Goal: Task Accomplishment & Management: Complete application form

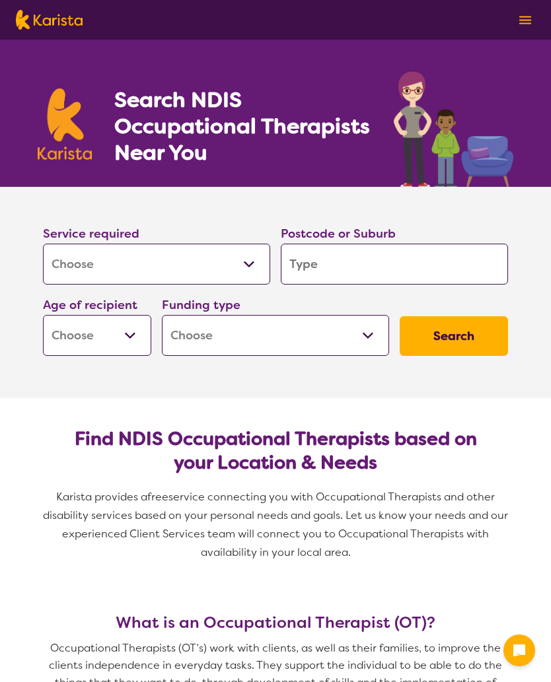
select select "[MEDICAL_DATA]"
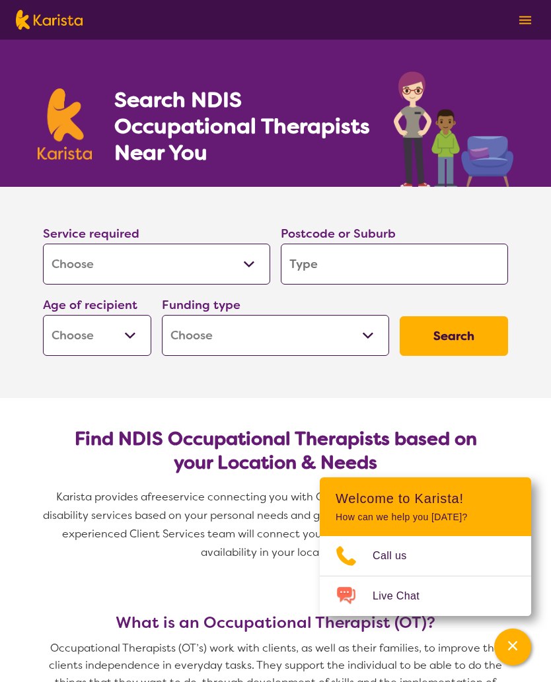
click at [248, 269] on select "Allied Health Assistant Assessment ([MEDICAL_DATA] or [MEDICAL_DATA]) Behaviour…" at bounding box center [156, 264] width 227 height 41
click at [347, 260] on input "search" at bounding box center [394, 264] width 227 height 41
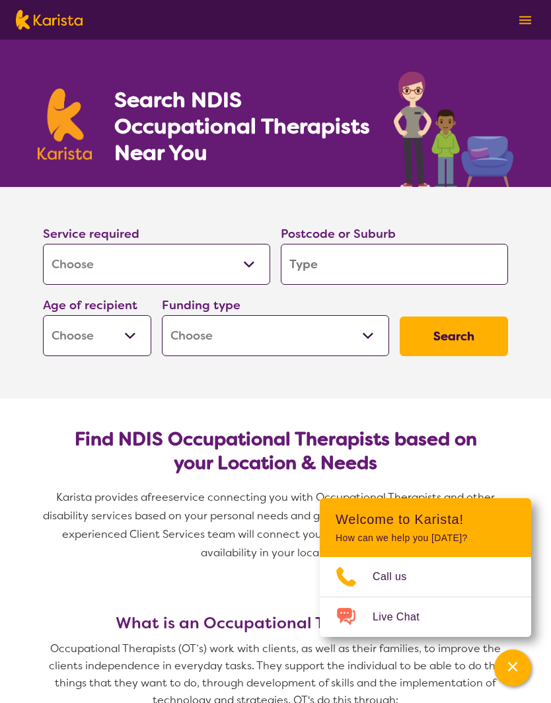
type input "M"
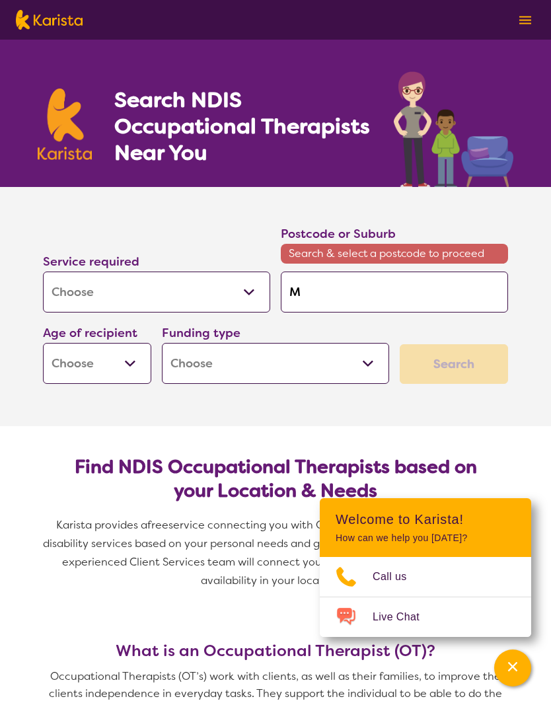
type input "Me"
type input "Mer"
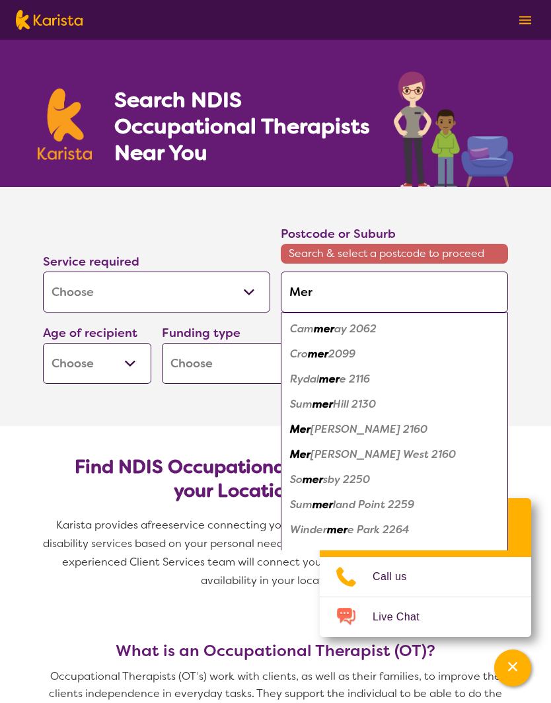
type input "Mere"
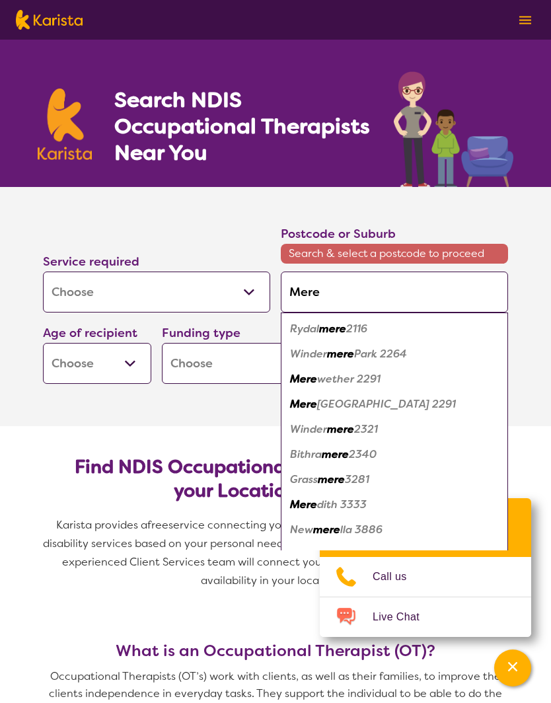
type input "Merei"
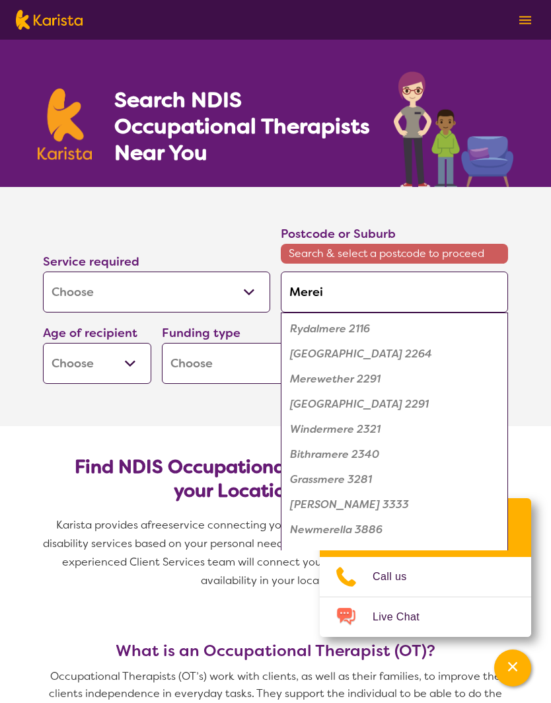
type input "Merein"
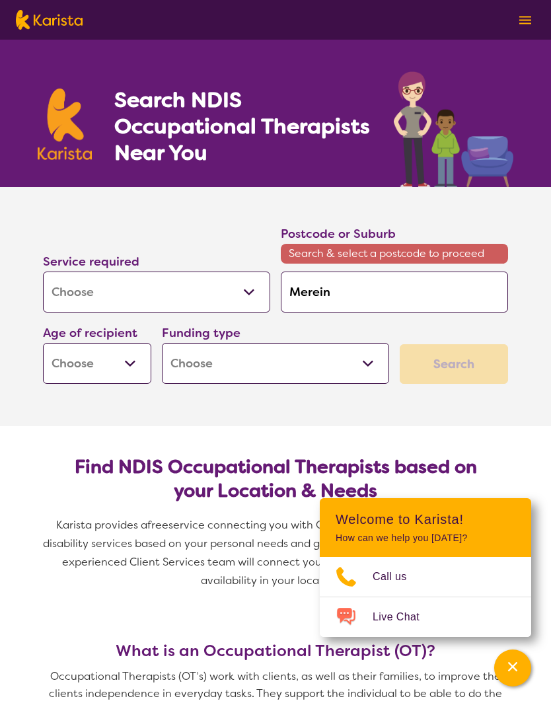
type input "Merei"
type input "Mere"
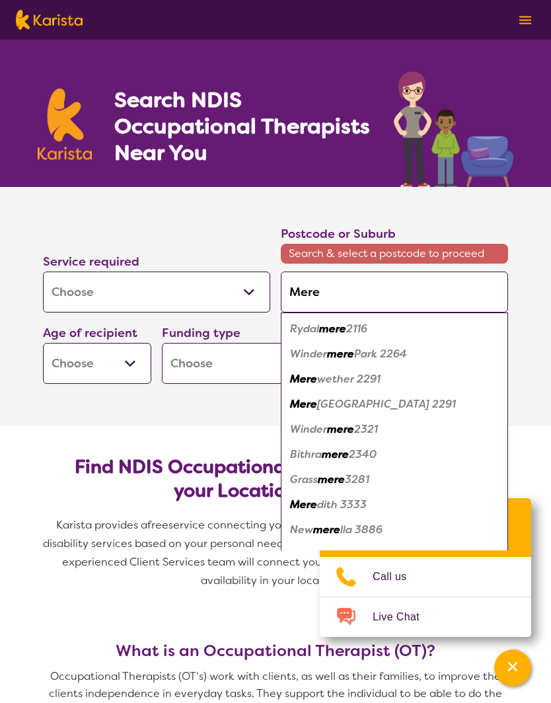
type input "Mer"
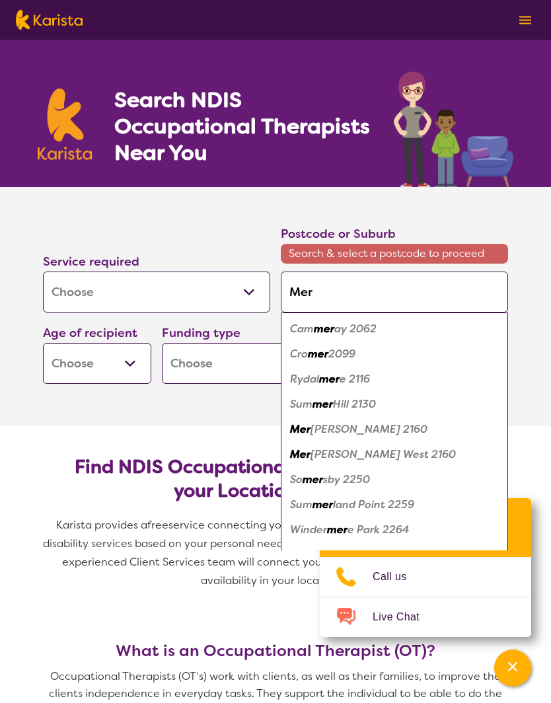
type input "Merr"
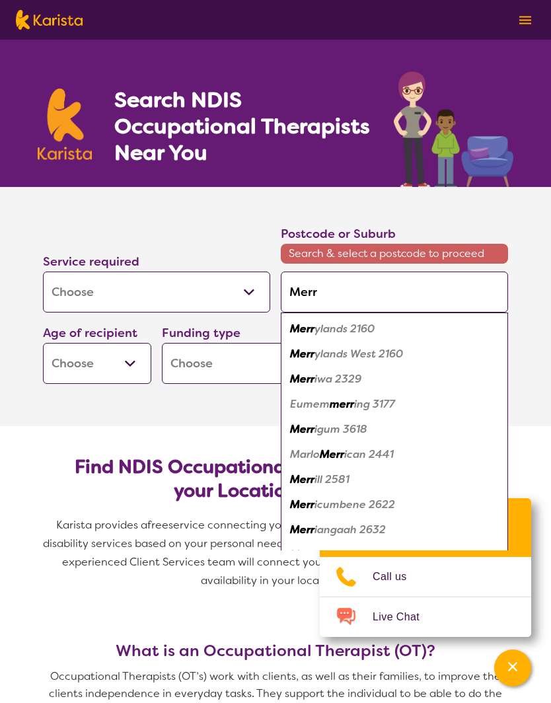
type input "Merre"
type input "Merred"
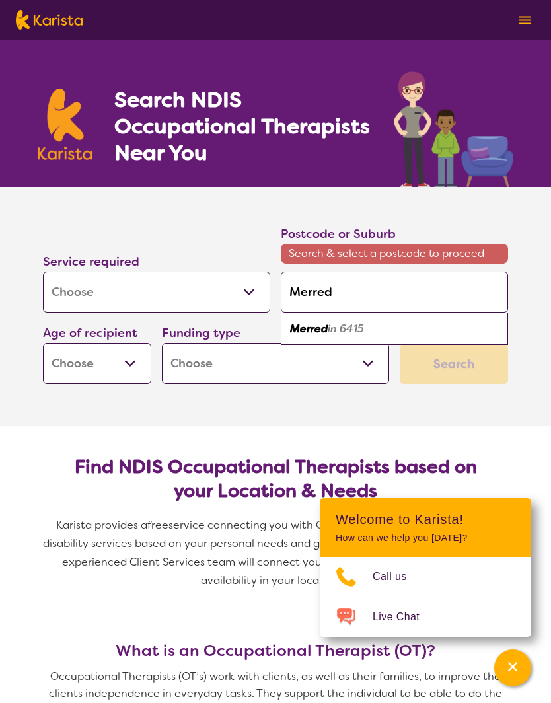
type input "Merredi"
type input "Merredin"
click at [342, 325] on em "6415" at bounding box center [349, 329] width 24 height 14
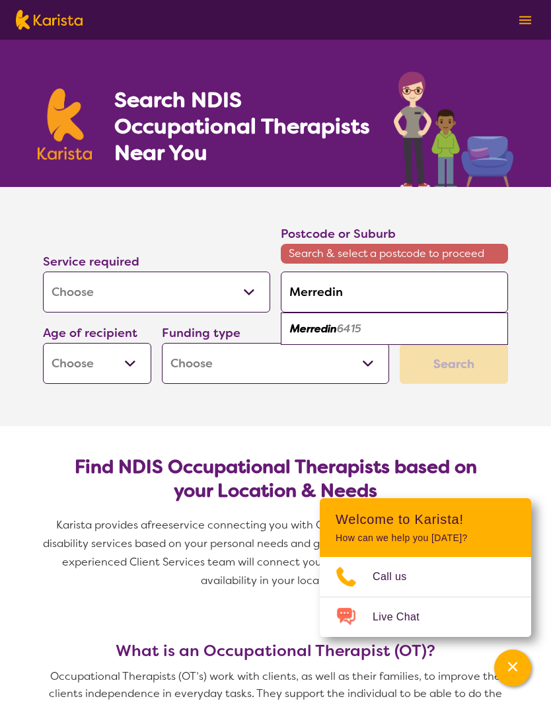
type input "6415"
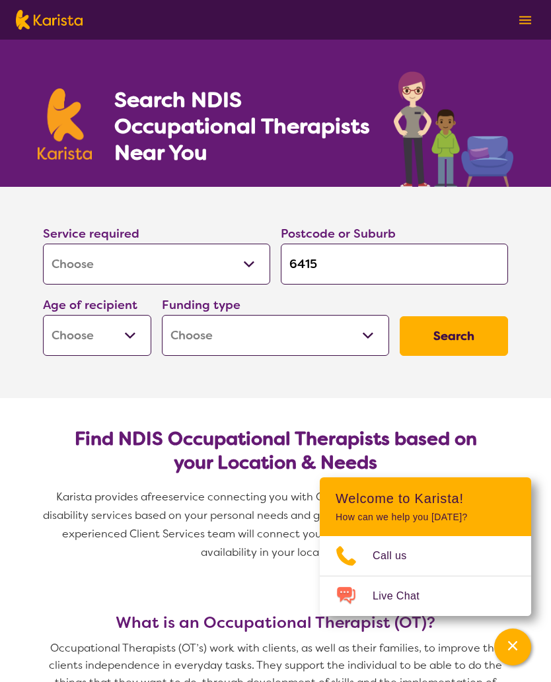
click at [123, 333] on select "Early Childhood - 0 to 9 Child - 10 to 11 Adolescent - 12 to 17 Adult - 18 to 6…" at bounding box center [97, 335] width 108 height 41
select select "AD"
click at [297, 334] on select "Home Care Package (HCP) National Disability Insurance Scheme (NDIS) I don't know" at bounding box center [275, 335] width 227 height 41
click at [301, 323] on select "Home Care Package (HCP) National Disability Insurance Scheme (NDIS) I don't know" at bounding box center [275, 335] width 227 height 41
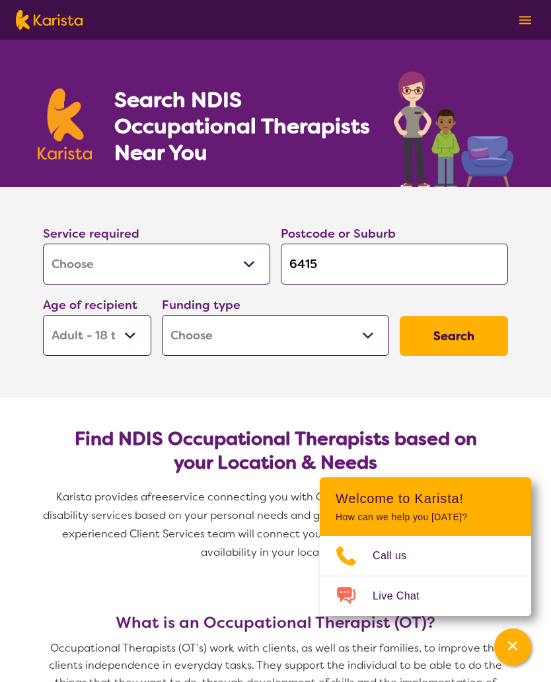
select select "NDIS"
click at [457, 333] on button "Search" at bounding box center [454, 336] width 108 height 40
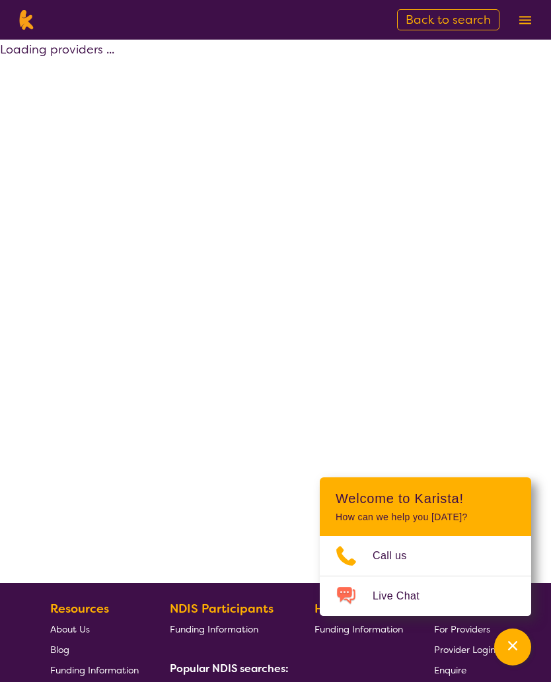
select select "by_score"
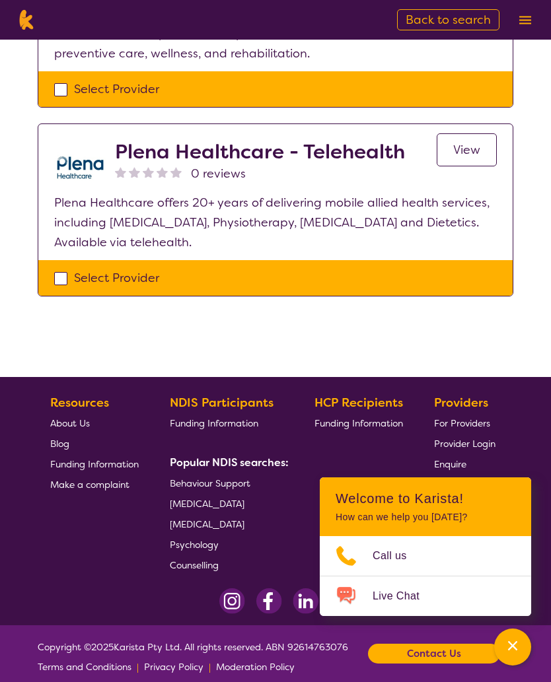
scroll to position [223, 0]
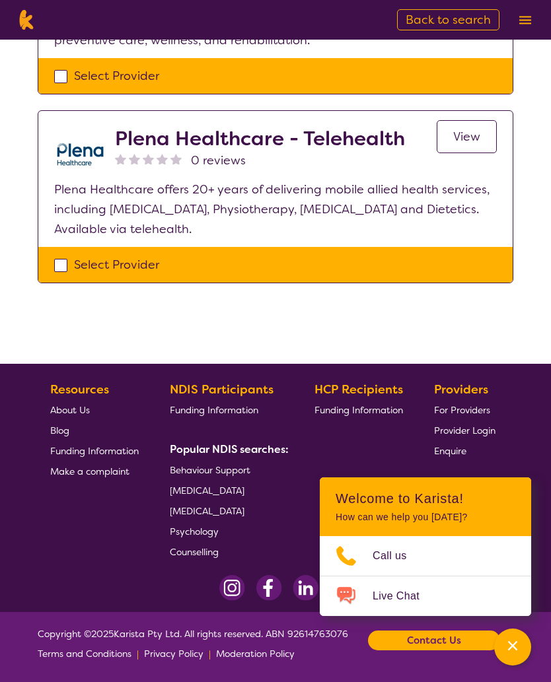
click at [244, 490] on span "[MEDICAL_DATA]" at bounding box center [207, 491] width 75 height 12
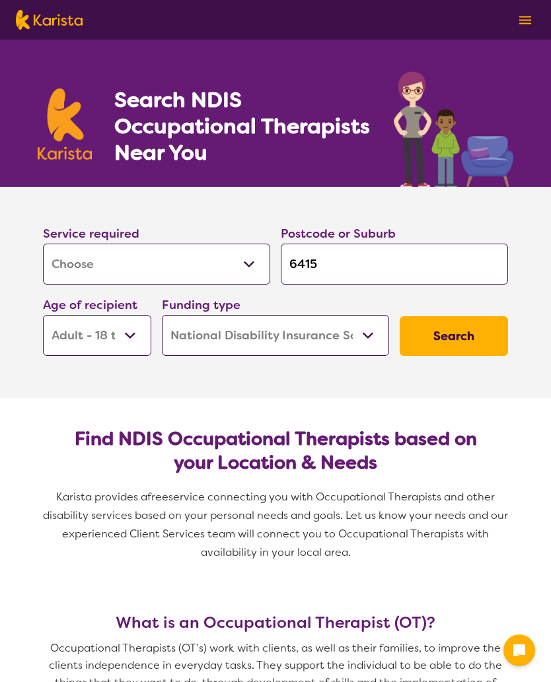
select select "[MEDICAL_DATA]"
select select "AD"
select select "NDIS"
select select "[MEDICAL_DATA]"
select select "AD"
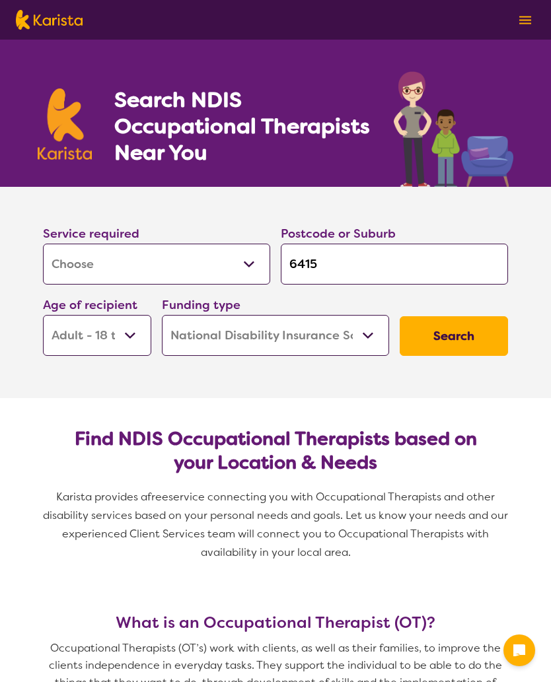
select select "NDIS"
